Goal: Navigation & Orientation: Find specific page/section

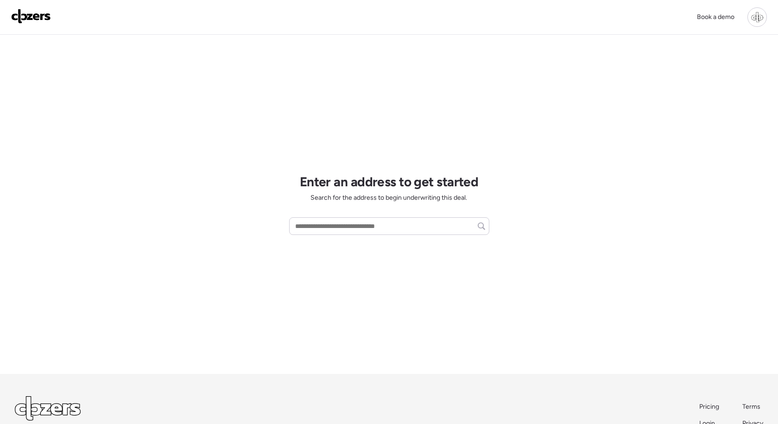
click at [761, 17] on div at bounding box center [757, 16] width 19 height 19
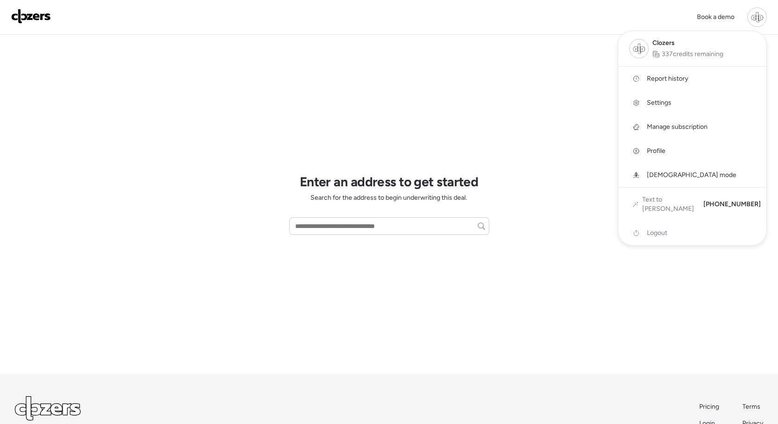
click at [660, 175] on span "[DEMOGRAPHIC_DATA] mode" at bounding box center [691, 175] width 89 height 9
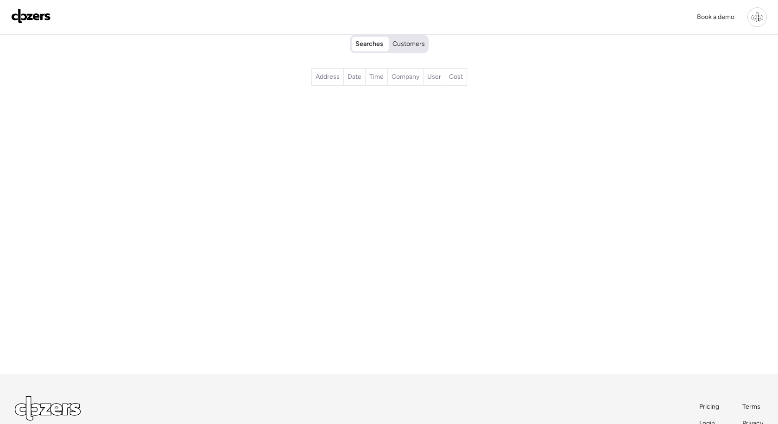
click at [405, 37] on div "Searches Customers" at bounding box center [389, 44] width 75 height 17
click at [403, 38] on div "Searches Customers" at bounding box center [389, 44] width 75 height 17
click at [403, 44] on span "Customers" at bounding box center [409, 43] width 32 height 9
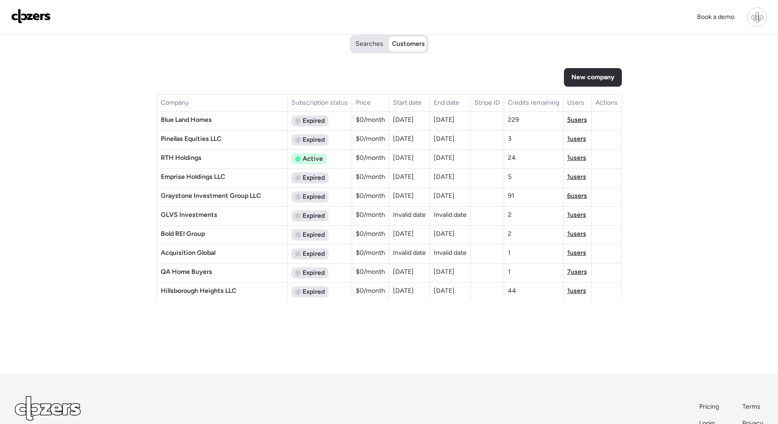
click at [368, 47] on span "Searches" at bounding box center [369, 43] width 28 height 9
